Goal: Find specific page/section: Find specific page/section

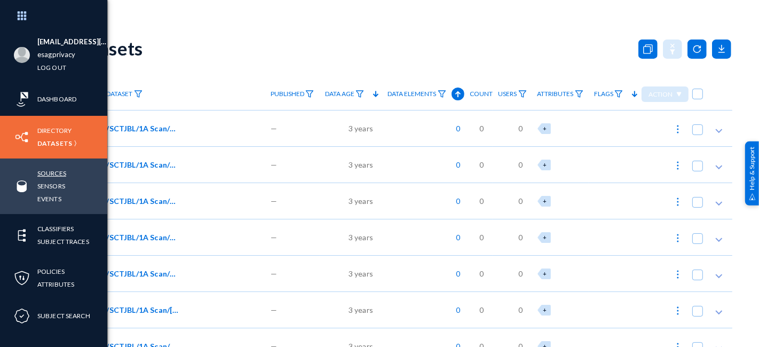
click at [61, 172] on link "Sources" at bounding box center [51, 173] width 29 height 12
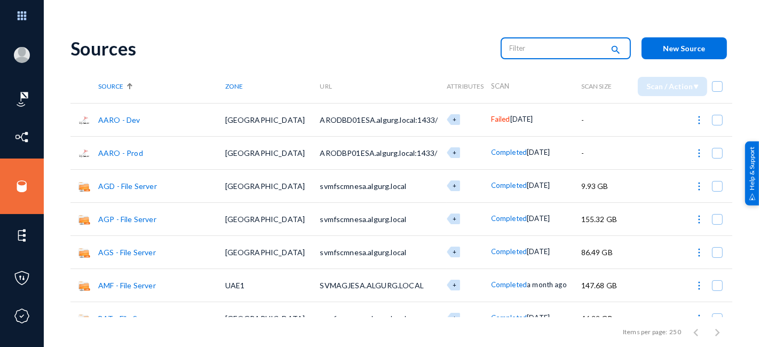
click at [538, 46] on input "text" at bounding box center [557, 48] width 94 height 16
type input "one"
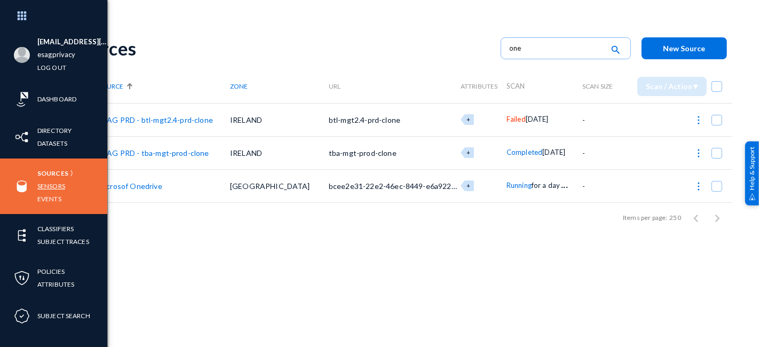
click at [51, 186] on link "Sensors" at bounding box center [51, 186] width 28 height 12
